Goal: Find specific fact: Find specific fact

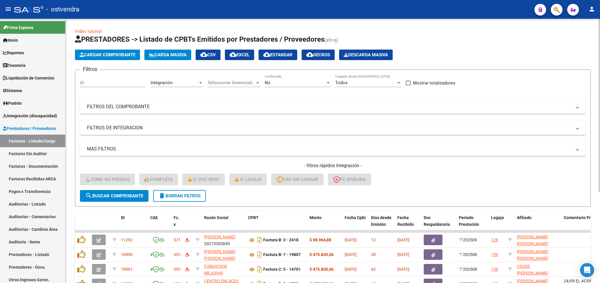
scroll to position [139, 0]
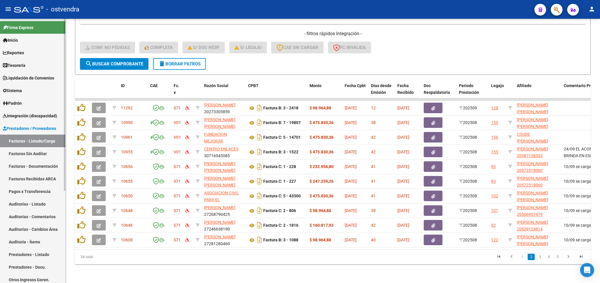
click at [20, 116] on span "Integración (discapacidad)" at bounding box center [30, 115] width 54 height 6
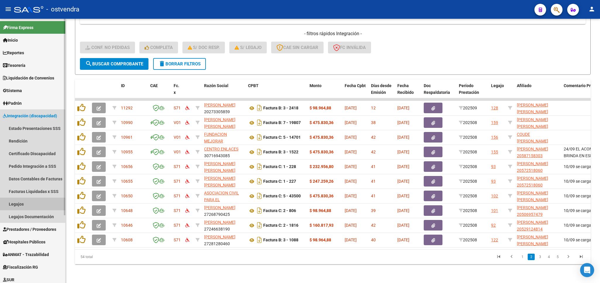
click at [16, 207] on link "Legajos" at bounding box center [32, 203] width 65 height 13
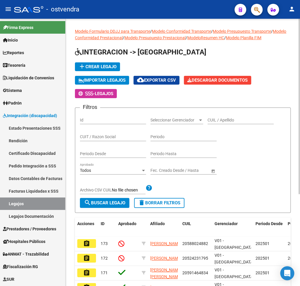
click at [112, 134] on div "CUIT / Razon Social" at bounding box center [113, 135] width 66 height 12
click at [236, 117] on div "CUIL / Apellido" at bounding box center [241, 118] width 66 height 12
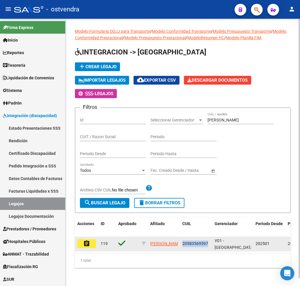
drag, startPoint x: 182, startPoint y: 243, endPoint x: 208, endPoint y: 247, distance: 26.4
click at [208, 248] on datatable-body-cell "20583569597" at bounding box center [196, 244] width 32 height 14
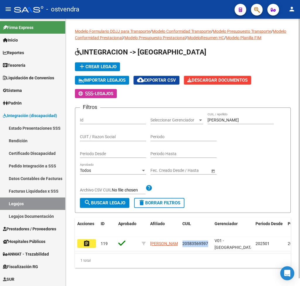
copy span "20583569597"
drag, startPoint x: 243, startPoint y: 122, endPoint x: 144, endPoint y: 106, distance: 100.5
click at [208, 118] on input "[PERSON_NAME]" at bounding box center [241, 120] width 66 height 5
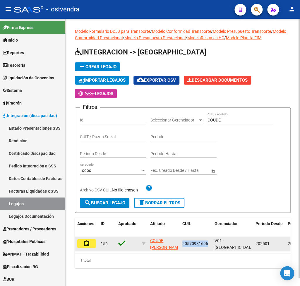
drag, startPoint x: 182, startPoint y: 244, endPoint x: 207, endPoint y: 244, distance: 24.9
click at [207, 244] on datatable-body-cell "20570931696" at bounding box center [196, 244] width 32 height 14
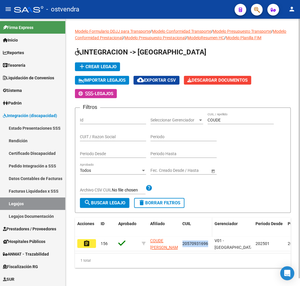
copy span "20570931696"
drag, startPoint x: 240, startPoint y: 120, endPoint x: 154, endPoint y: 116, distance: 86.8
click at [208, 118] on input "COUDE" at bounding box center [241, 120] width 66 height 5
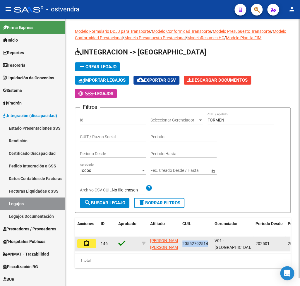
drag, startPoint x: 183, startPoint y: 243, endPoint x: 208, endPoint y: 244, distance: 25.5
click at [208, 244] on div "20552792514" at bounding box center [196, 243] width 28 height 7
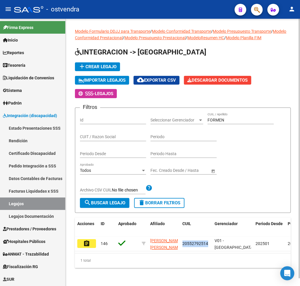
copy span "20552792514"
drag, startPoint x: 231, startPoint y: 120, endPoint x: 193, endPoint y: 118, distance: 38.2
click at [208, 118] on input "FORMEN" at bounding box center [241, 120] width 66 height 5
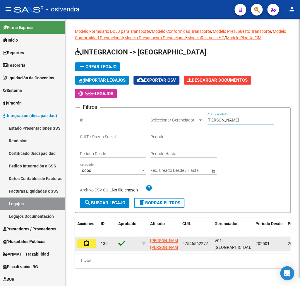
type input "[PERSON_NAME]"
drag, startPoint x: 182, startPoint y: 243, endPoint x: 203, endPoint y: 244, distance: 20.9
click at [208, 245] on datatable-body-cell "27546562277" at bounding box center [196, 244] width 32 height 14
copy span "27546562277"
